Goal: Task Accomplishment & Management: Manage account settings

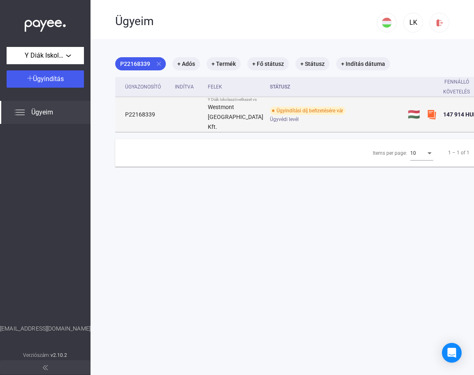
click at [229, 115] on strong "Westmont [GEOGRAPHIC_DATA] Kft." at bounding box center [236, 117] width 56 height 26
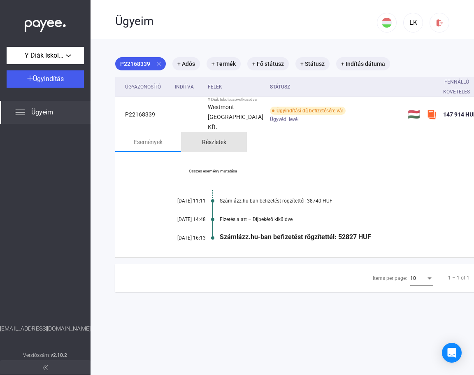
click at [220, 143] on div "Részletek" at bounding box center [214, 142] width 24 height 10
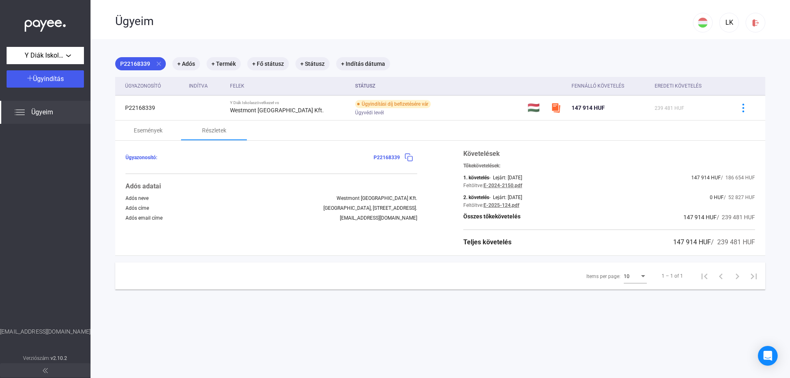
click at [192, 85] on th "Indítva" at bounding box center [205, 86] width 41 height 19
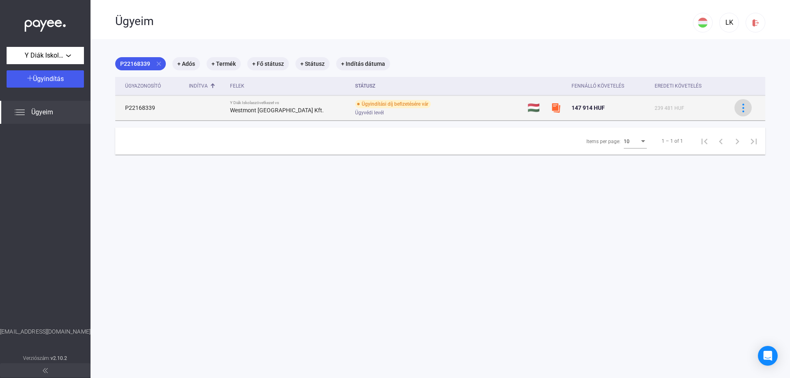
click at [473, 113] on button at bounding box center [742, 107] width 17 height 17
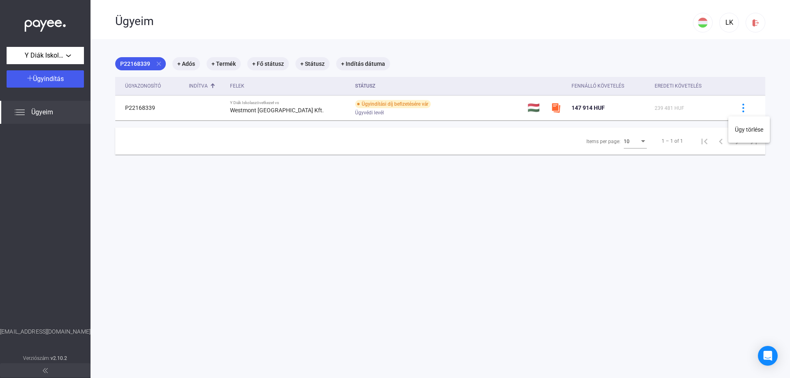
click at [473, 114] on div at bounding box center [395, 189] width 790 height 378
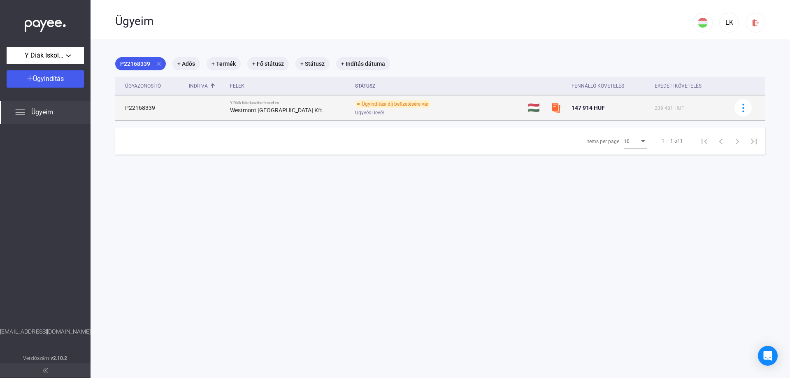
click at [142, 104] on td "P22168339" at bounding box center [150, 107] width 70 height 25
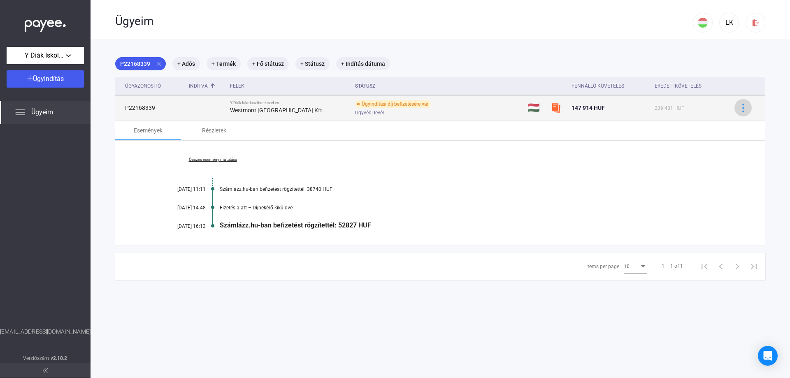
click at [473, 114] on button at bounding box center [742, 107] width 17 height 17
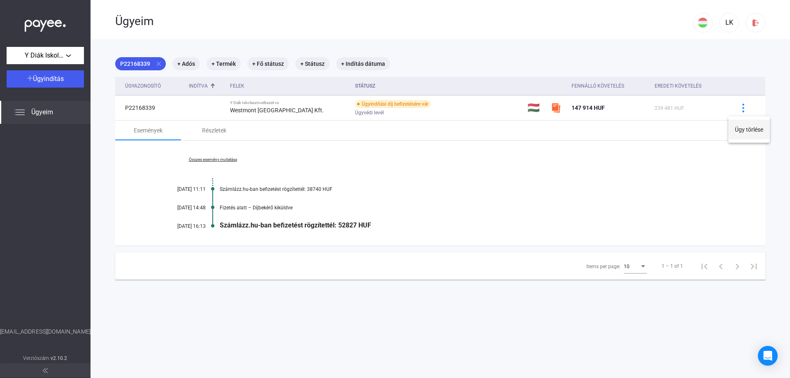
click at [473, 131] on button "Ügy törlése" at bounding box center [749, 130] width 42 height 20
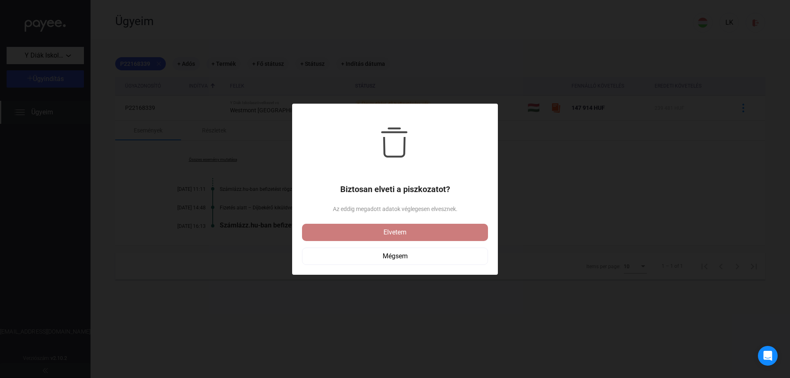
click at [373, 234] on div "Elvetem" at bounding box center [394, 232] width 181 height 10
